Goal: Task Accomplishment & Management: Use online tool/utility

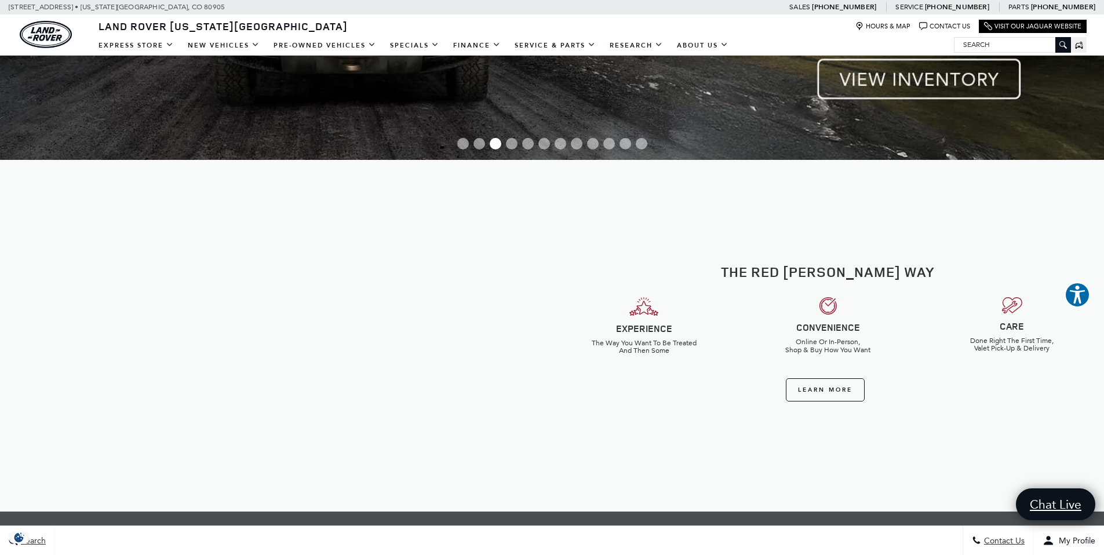
scroll to position [364, 0]
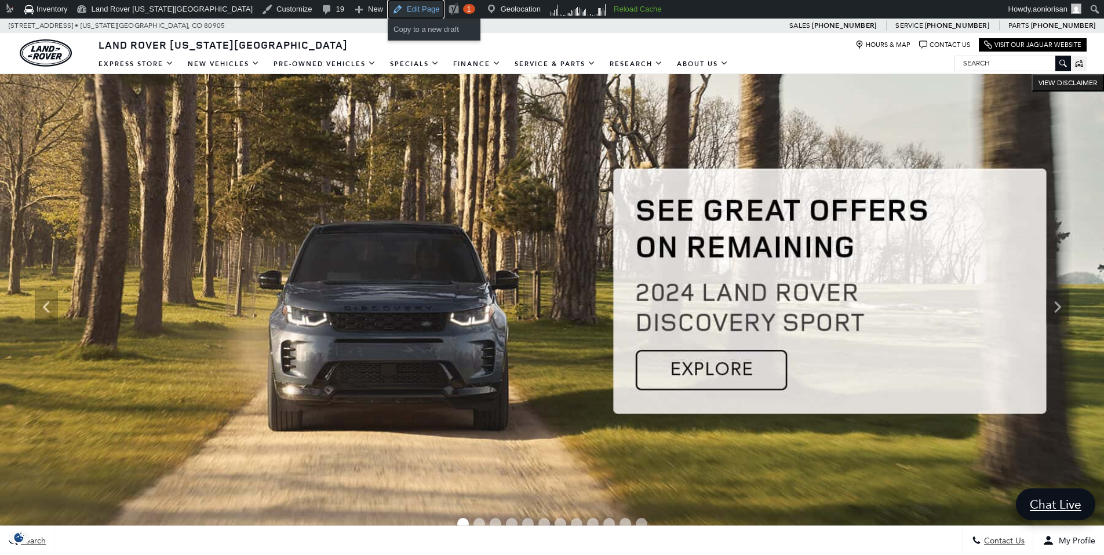
click at [388, 8] on link "Edit Page" at bounding box center [416, 9] width 56 height 19
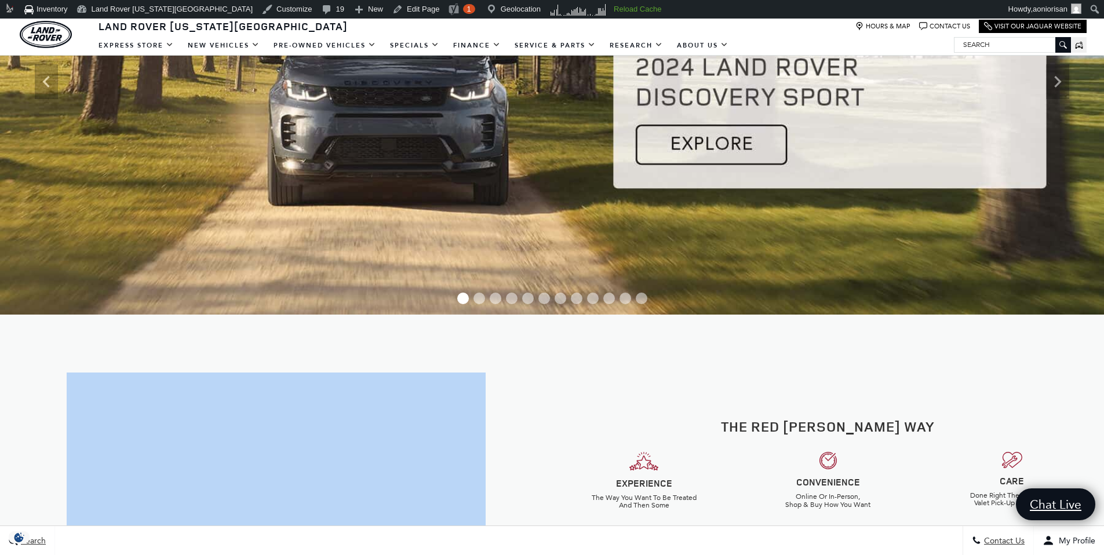
drag, startPoint x: 380, startPoint y: 336, endPoint x: 603, endPoint y: 340, distance: 222.5
click at [603, 340] on div "The Red Noland Way EXPERIENCE The Way You Want To Be Treated And Then Some CONV…" at bounding box center [552, 490] width 1104 height 351
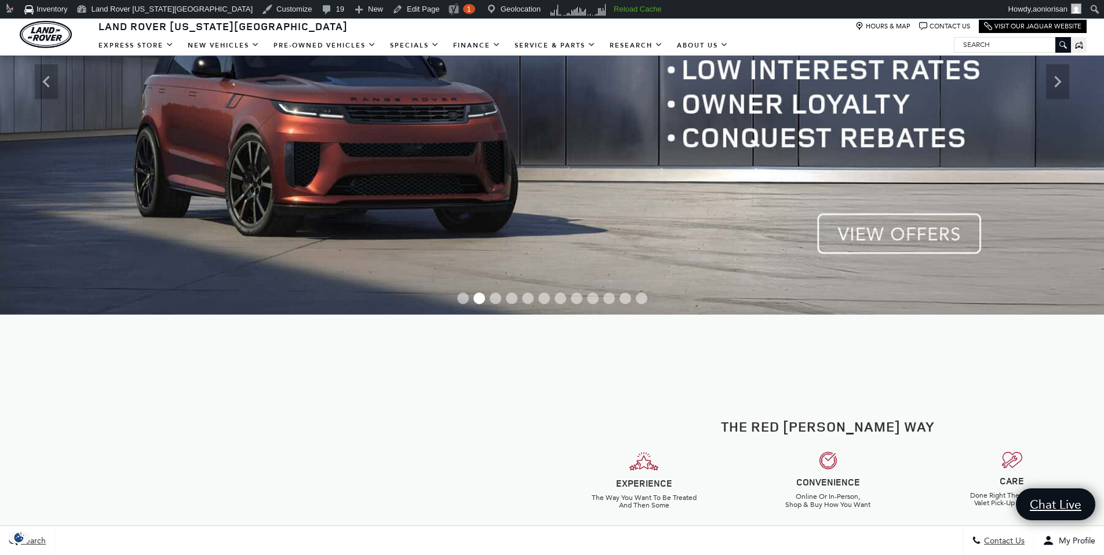
click at [602, 340] on div "The Red Noland Way EXPERIENCE The Way You Want To Be Treated And Then Some CONV…" at bounding box center [552, 490] width 1104 height 351
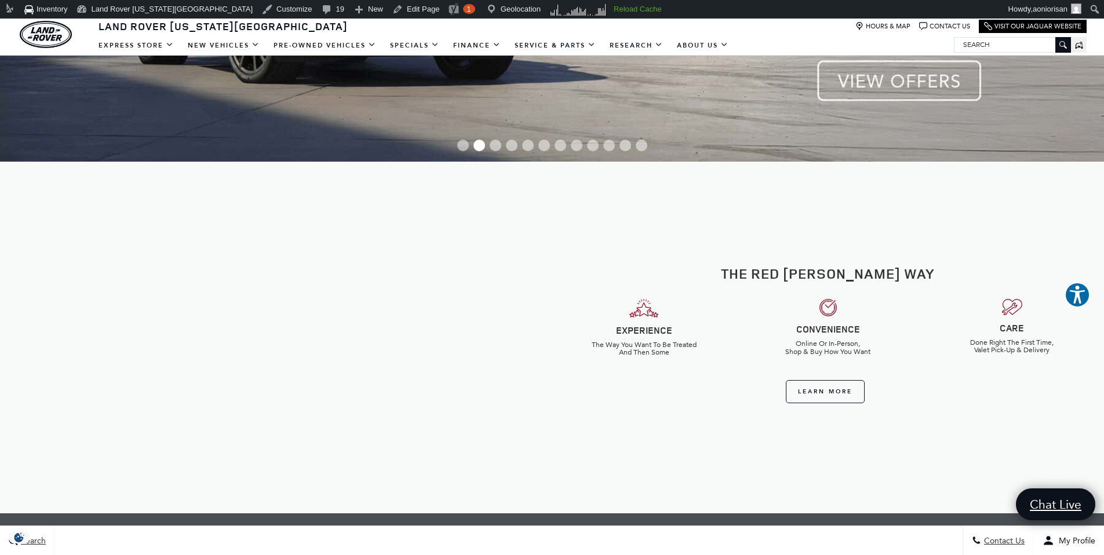
scroll to position [425, 0]
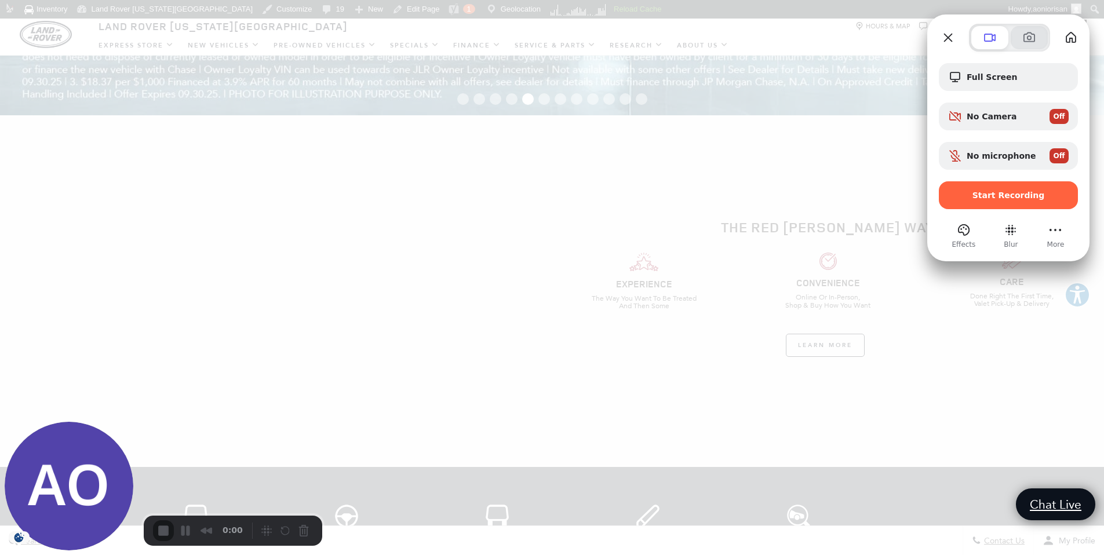
click at [1027, 44] on span at bounding box center [1029, 38] width 14 height 14
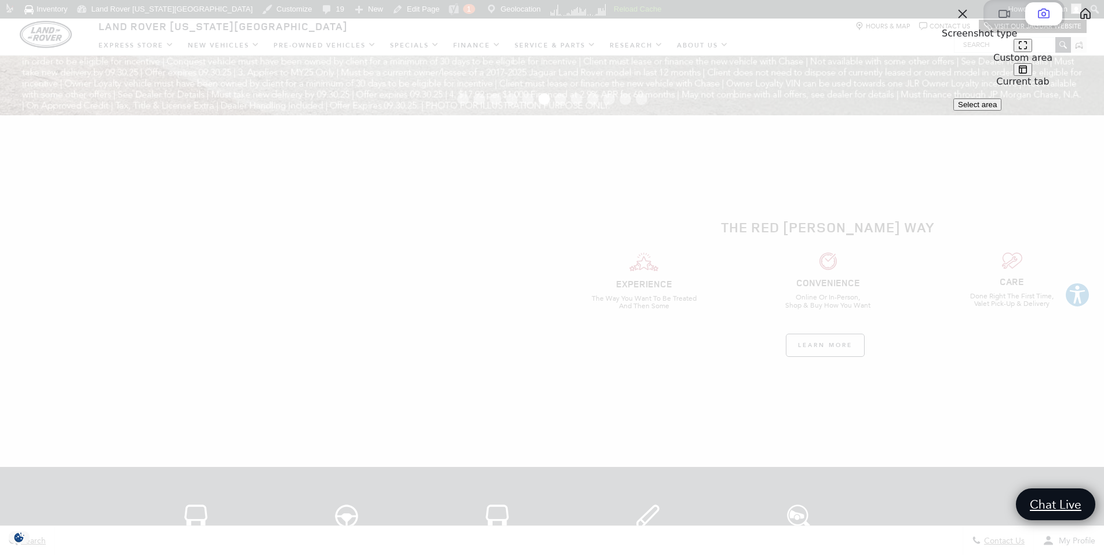
click at [996, 109] on span "Select area" at bounding box center [977, 104] width 39 height 9
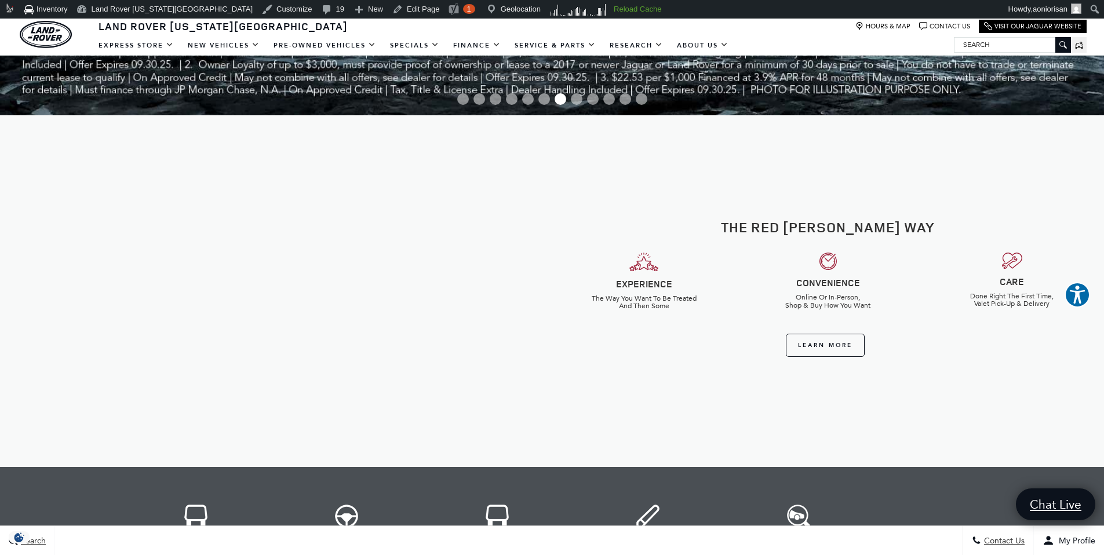
drag, startPoint x: 36, startPoint y: 92, endPoint x: 1031, endPoint y: 470, distance: 1064.8
